Goal: Information Seeking & Learning: Find specific page/section

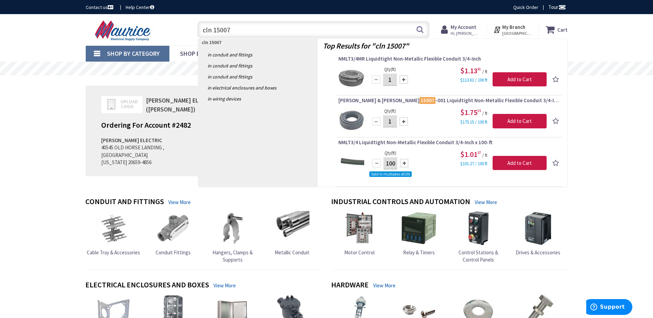
drag, startPoint x: 229, startPoint y: 33, endPoint x: 176, endPoint y: 44, distance: 53.8
click at [176, 44] on div "Skip to Content Toggle Nav cln 15007 cln 15007 Search Cart My Cart Close" at bounding box center [326, 29] width 516 height 31
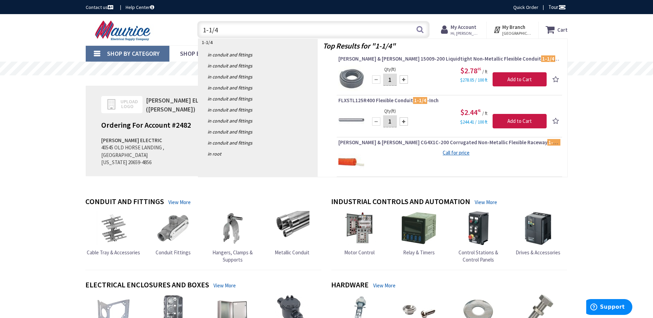
click at [233, 33] on input "1-1/4" at bounding box center [313, 29] width 232 height 17
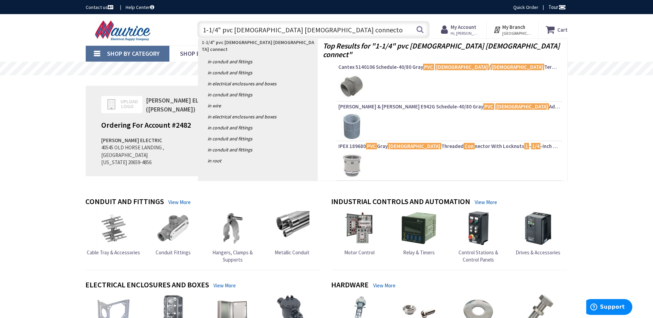
type input "1-1/4" pvc male female connector"
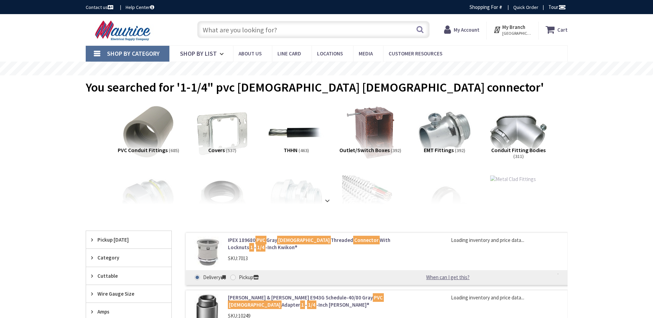
type input "[GEOGRAPHIC_DATA], [GEOGRAPHIC_DATA]"
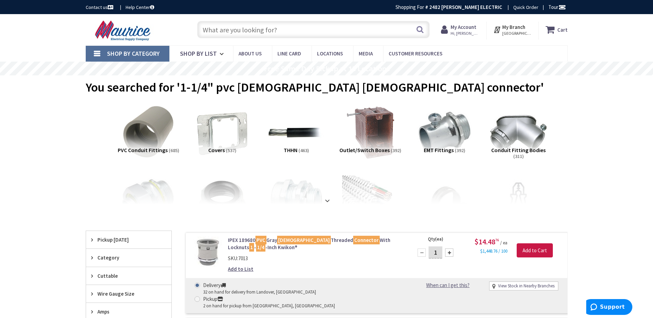
click at [262, 32] on input "text" at bounding box center [313, 29] width 232 height 17
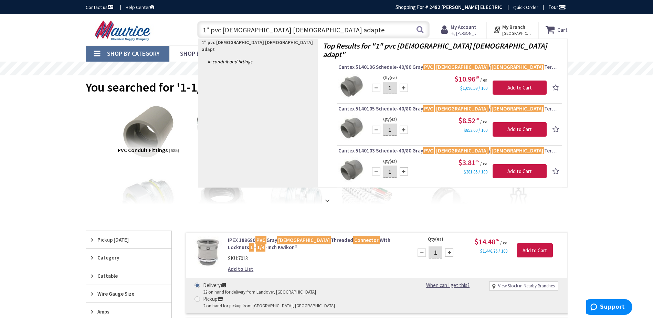
type input "1" pvc male female adapter"
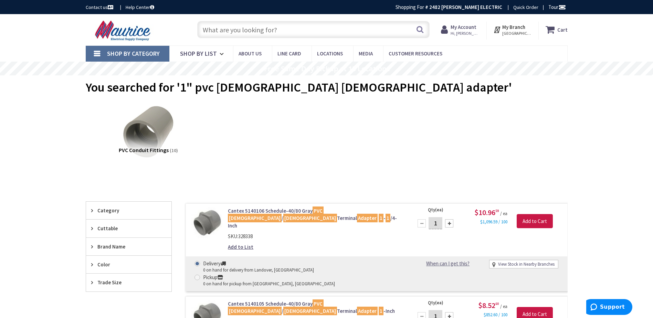
click at [254, 28] on input "text" at bounding box center [313, 29] width 232 height 17
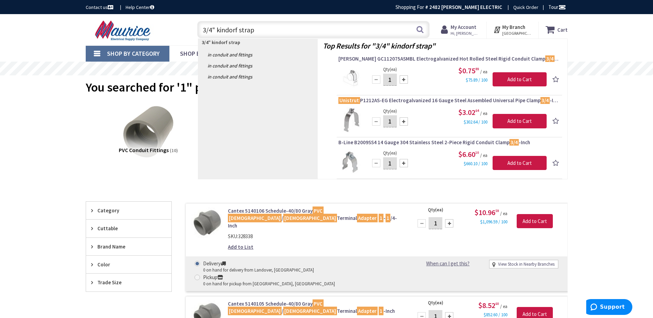
drag, startPoint x: 212, startPoint y: 32, endPoint x: 201, endPoint y: 34, distance: 11.6
click at [201, 34] on input "3/4" kindorf strap" at bounding box center [313, 29] width 232 height 17
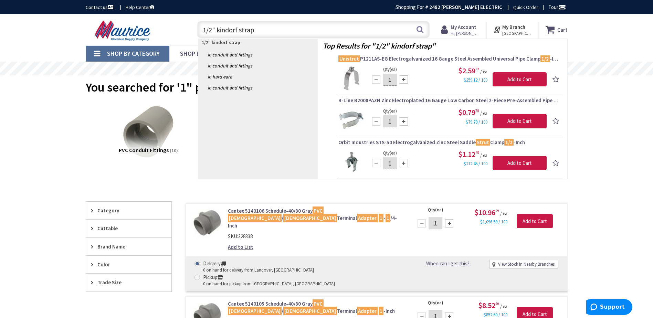
click at [254, 28] on input "1/2" kindorf strap" at bounding box center [313, 29] width 232 height 17
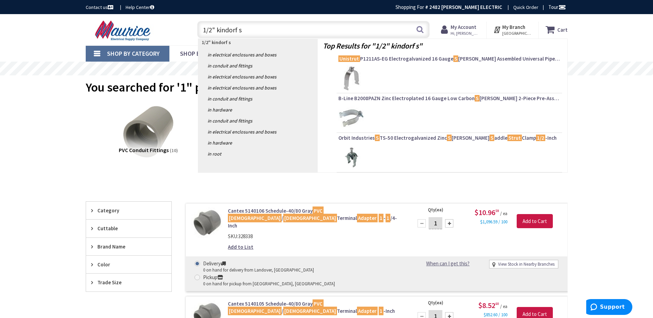
type input "1/2" kindorf"
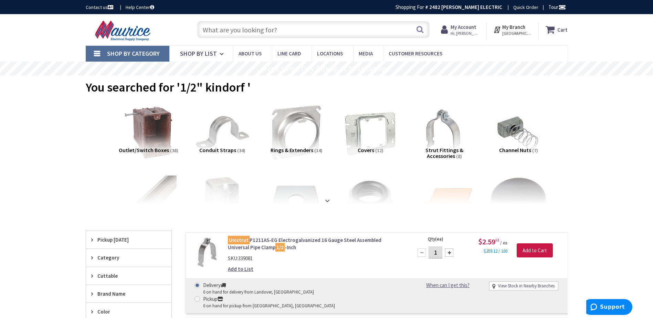
click at [250, 26] on input "text" at bounding box center [313, 29] width 232 height 17
type input "s"
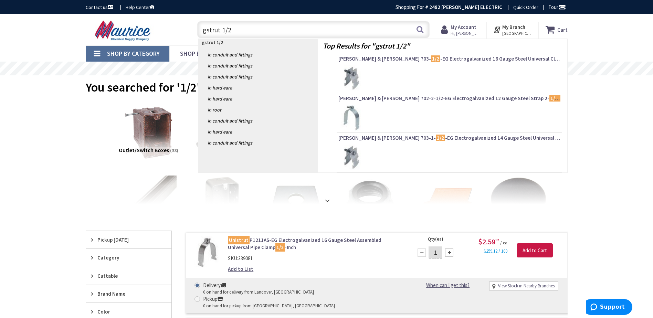
type input "gstrut 1/2""
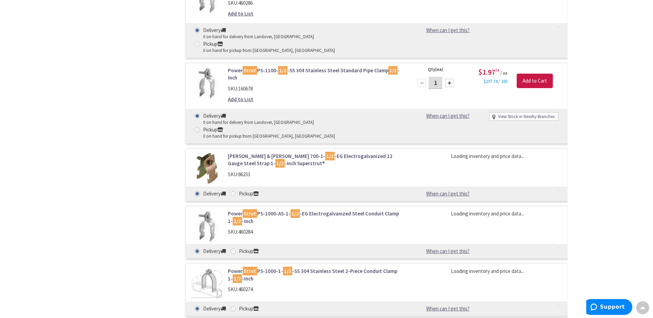
scroll to position [1411, 0]
